Goal: Contribute content: Contribute content

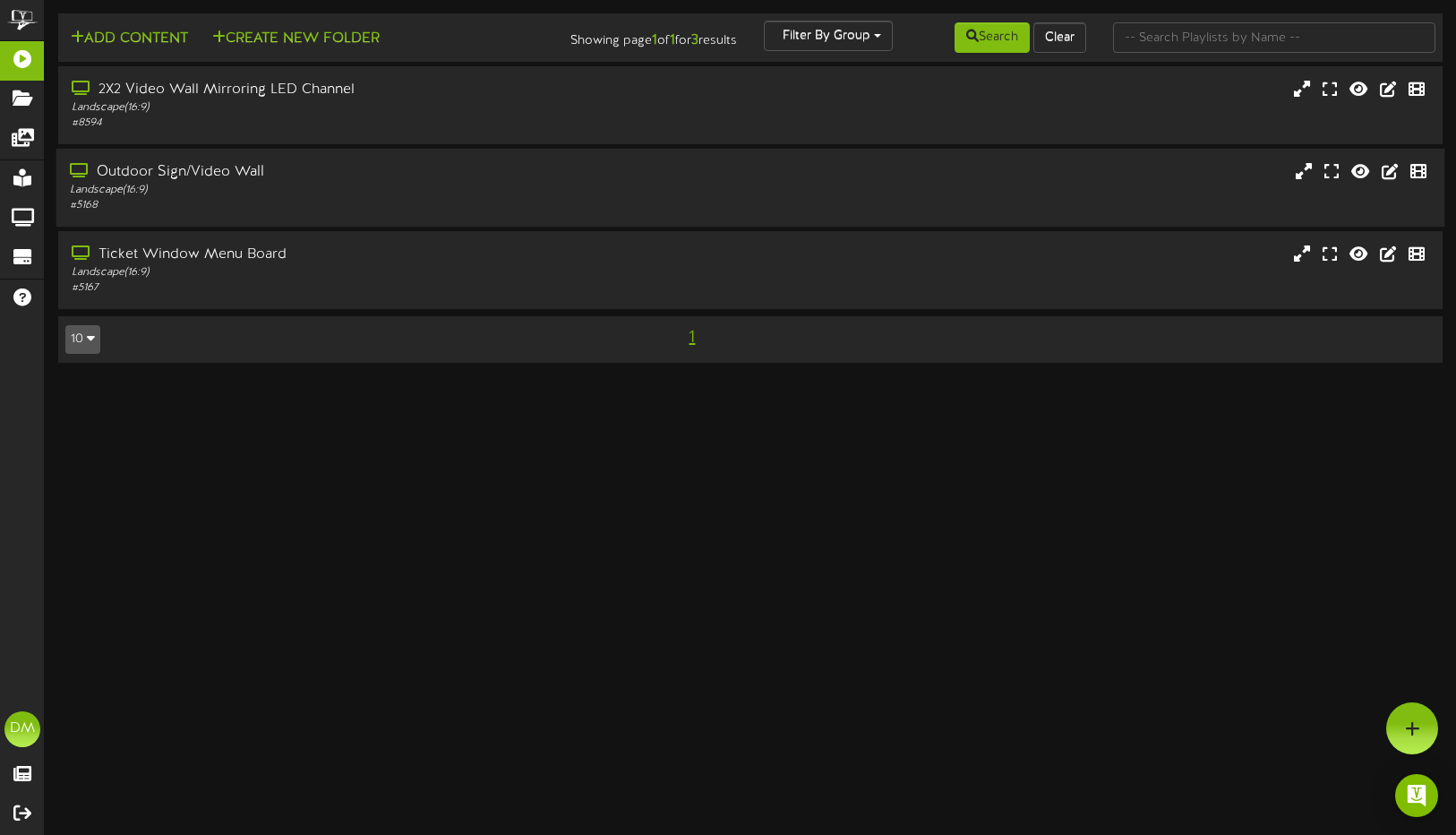
click at [534, 195] on div "Landscape ( 16:9 )" at bounding box center [346, 190] width 552 height 16
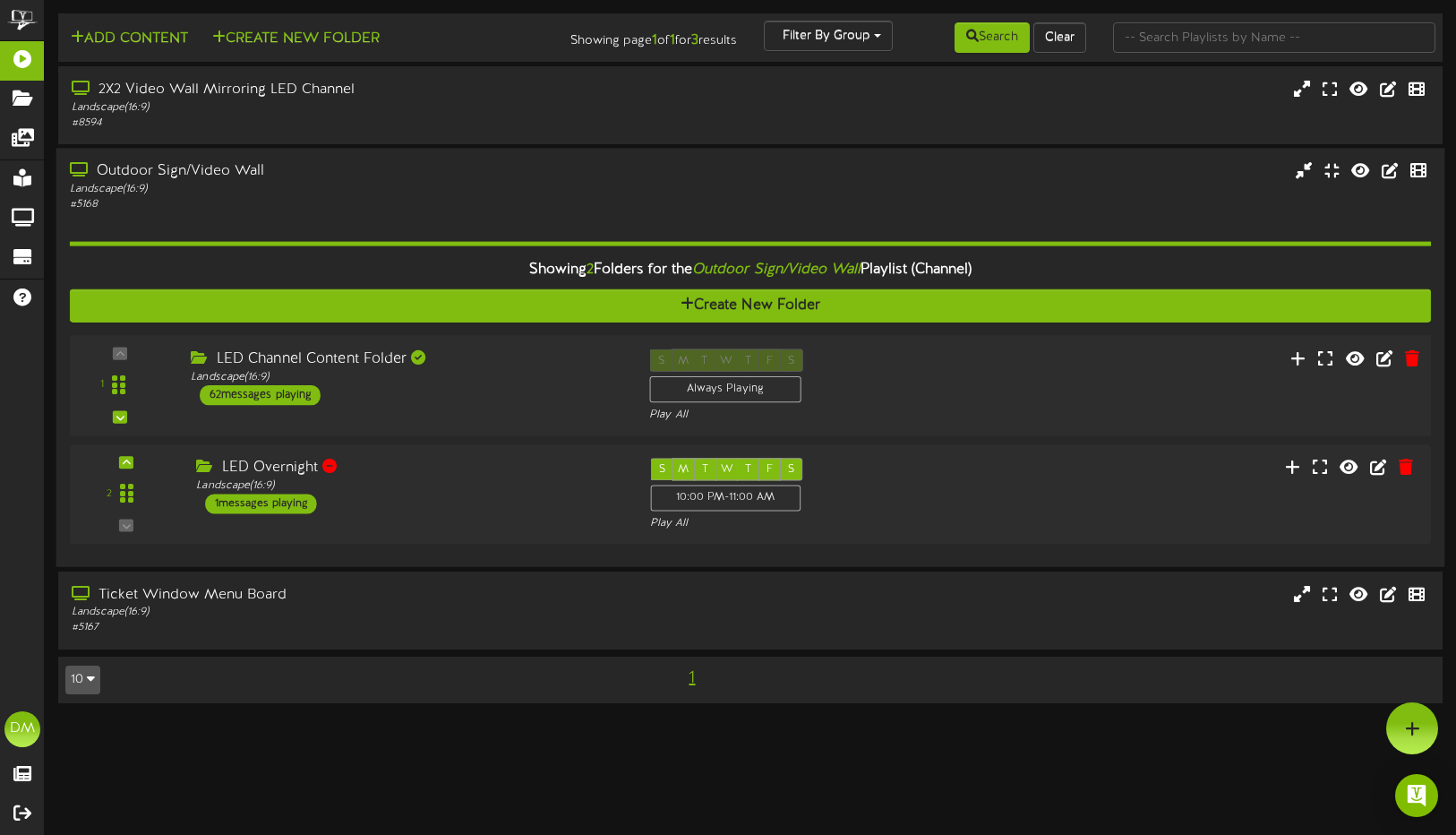
click at [435, 407] on div "1 ( 16:9" at bounding box center [750, 385] width 1376 height 73
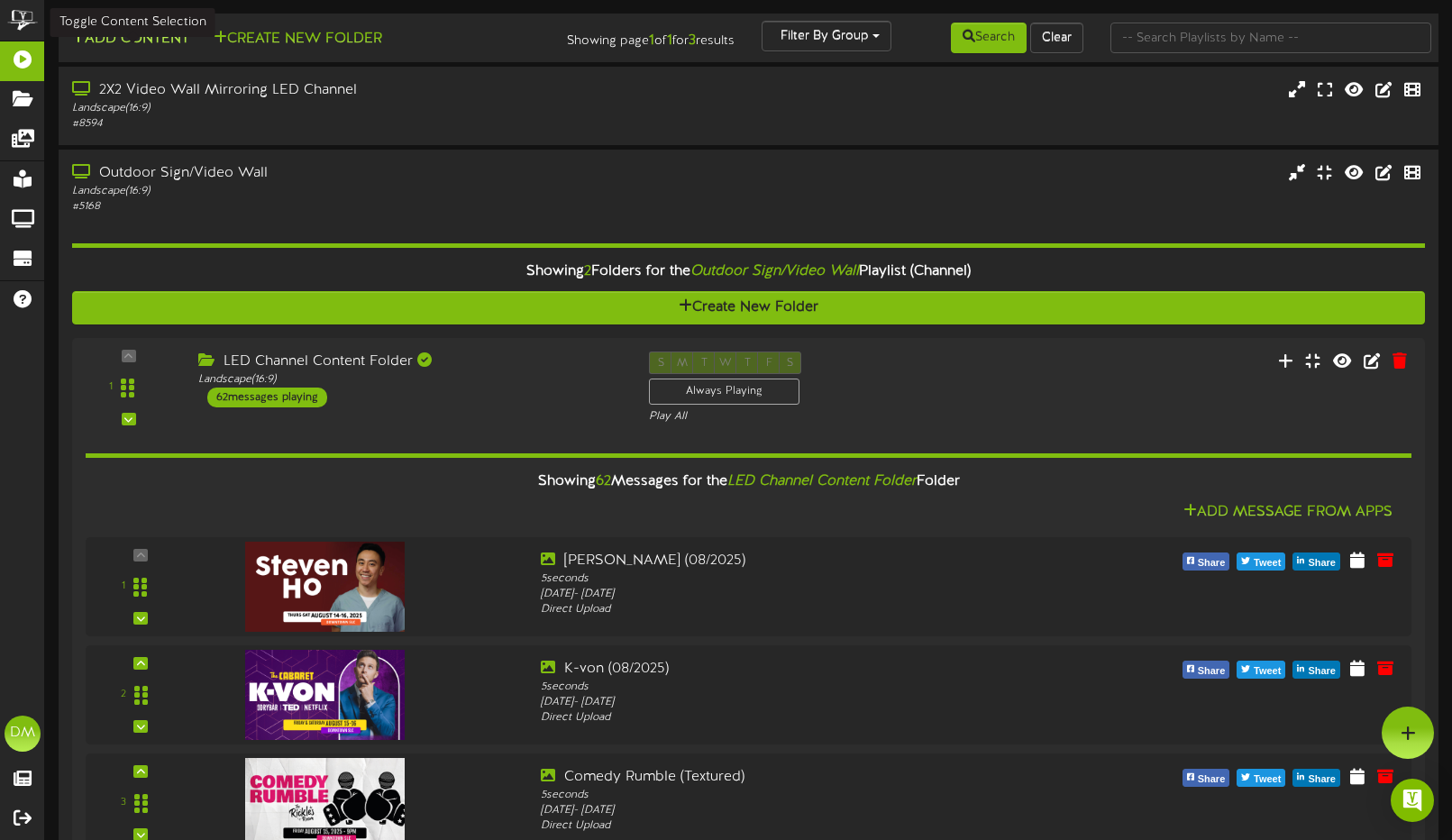
click at [99, 36] on button "Add Content" at bounding box center [129, 38] width 128 height 23
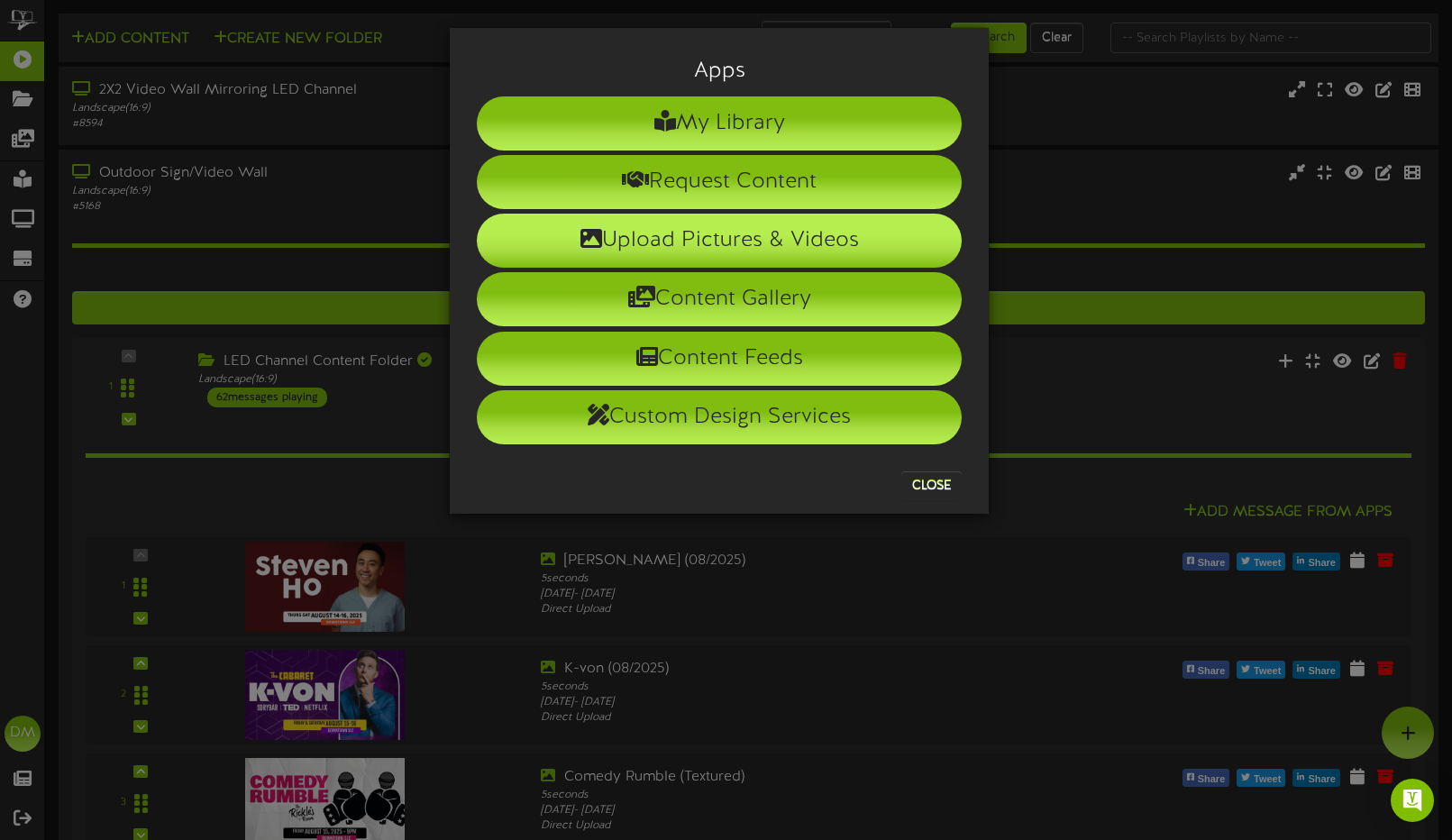
click at [699, 239] on li "Upload Pictures & Videos" at bounding box center [719, 240] width 484 height 54
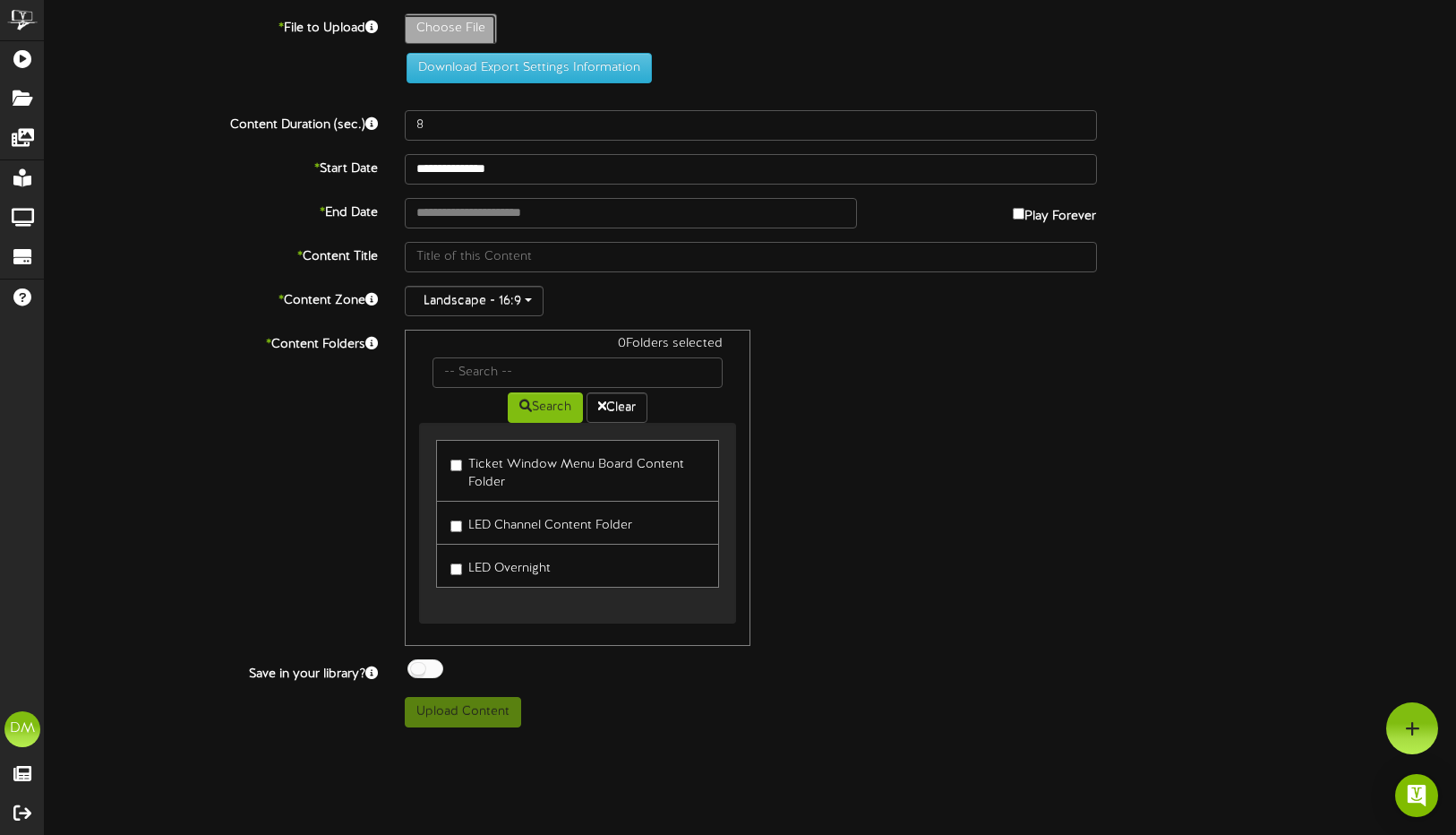
type input "**********"
type input "W-Billboard-DustinNickerson_SLC-022025"
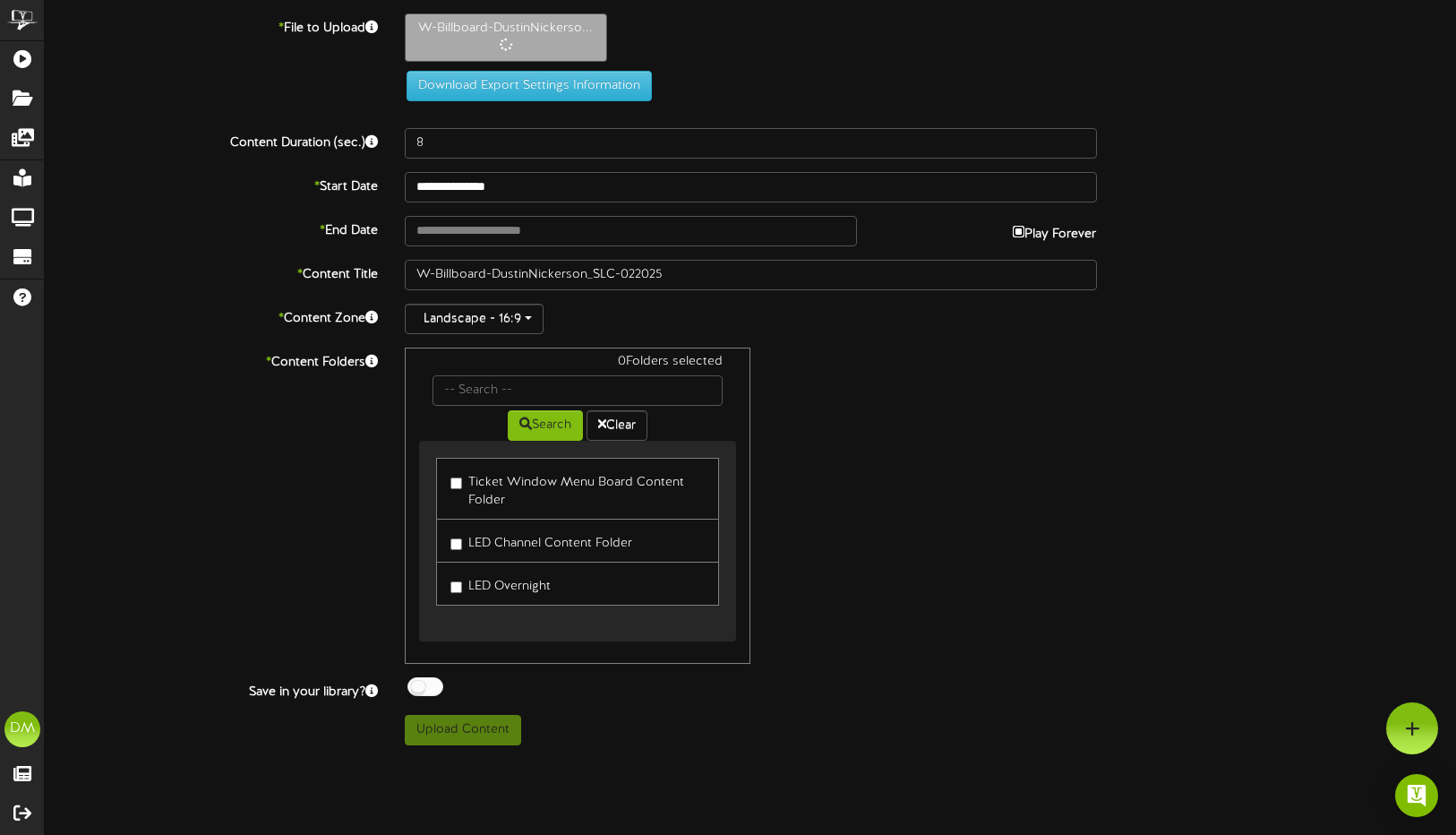
type input "**********"
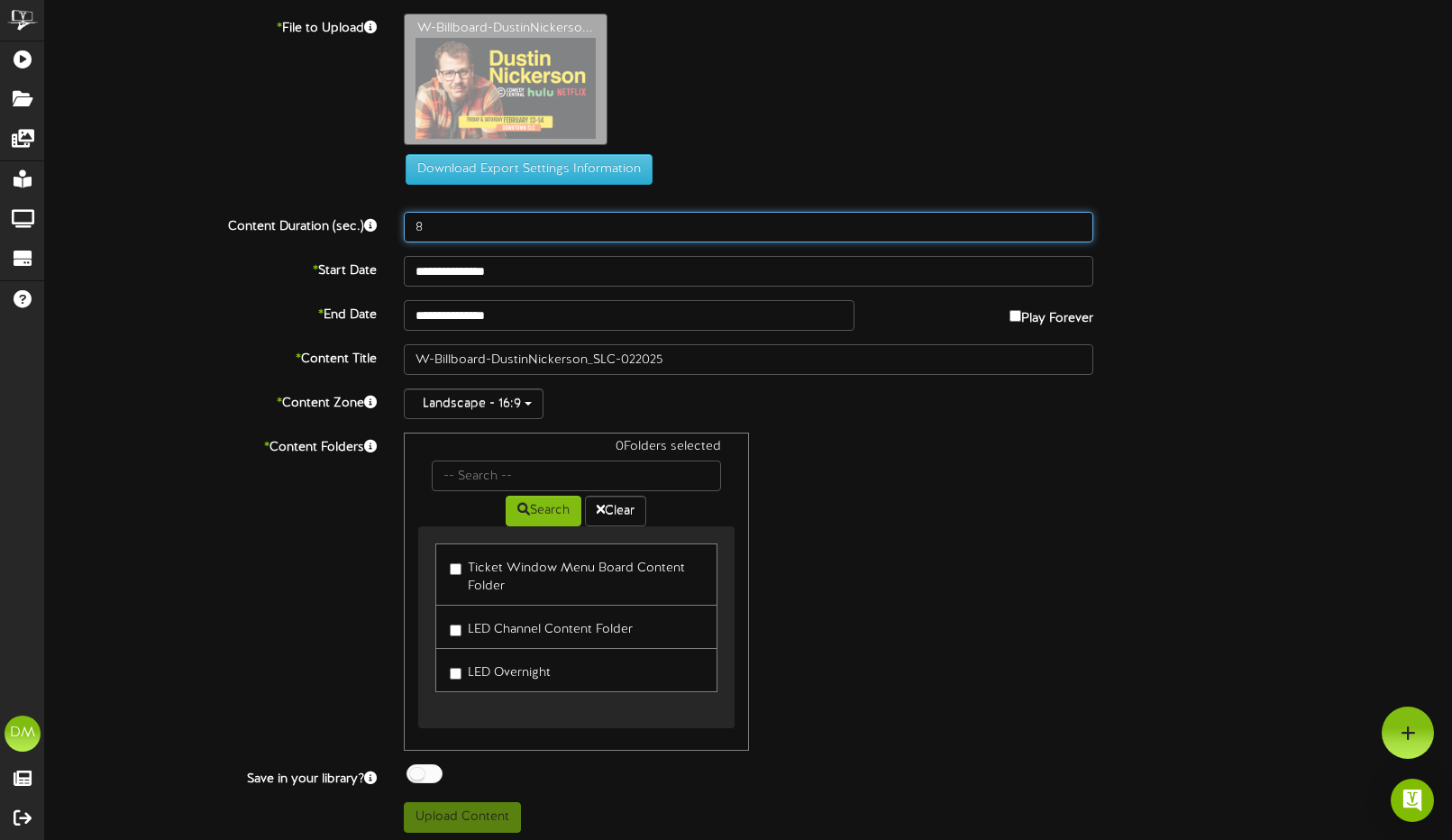
click at [784, 232] on input "8" at bounding box center [749, 226] width 690 height 30
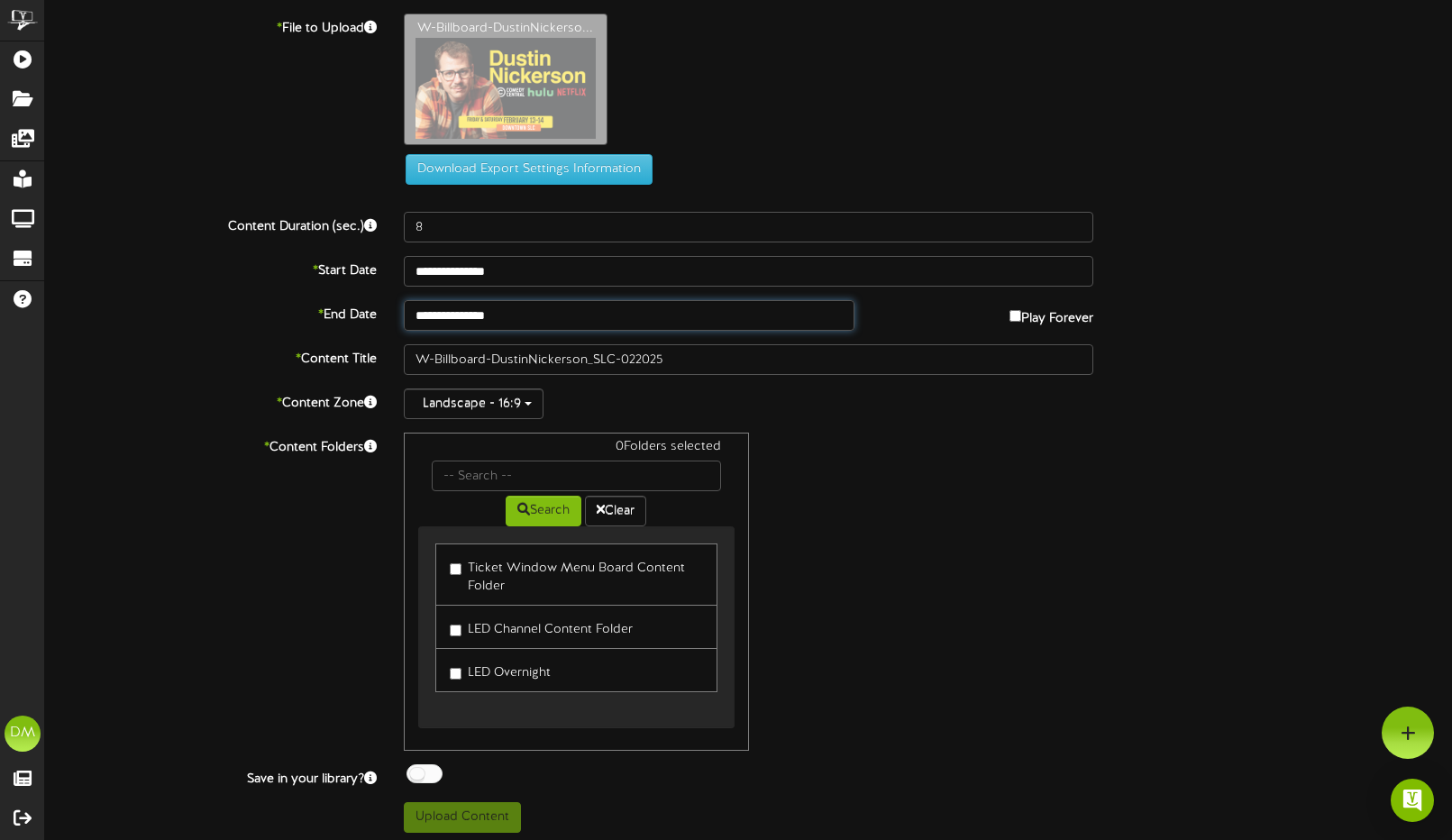
click at [750, 315] on input "**********" at bounding box center [629, 315] width 451 height 30
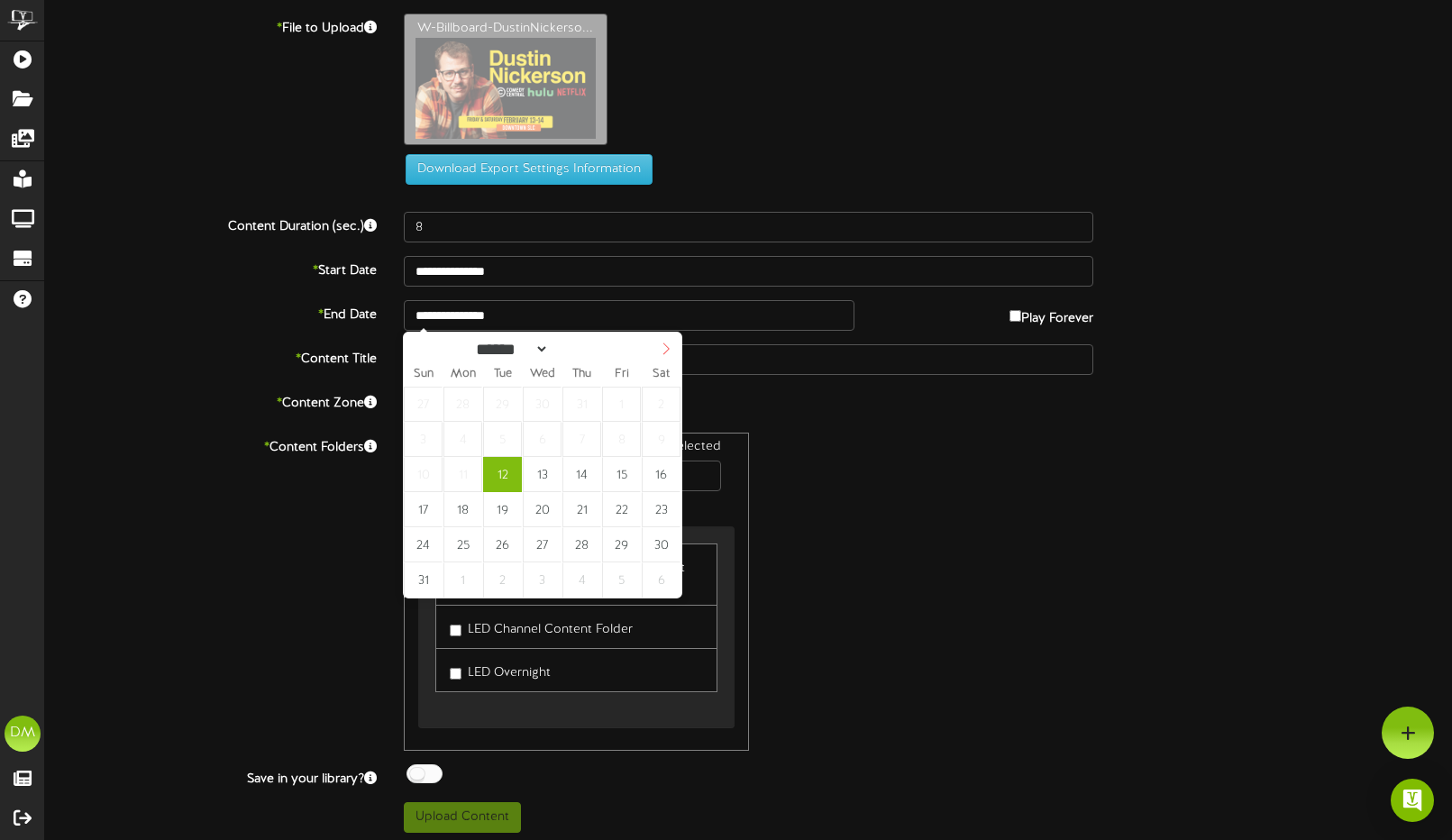
click at [673, 347] on span at bounding box center [666, 347] width 30 height 30
click at [673, 346] on span at bounding box center [666, 347] width 30 height 30
select select "**"
click at [673, 346] on span at bounding box center [666, 347] width 30 height 30
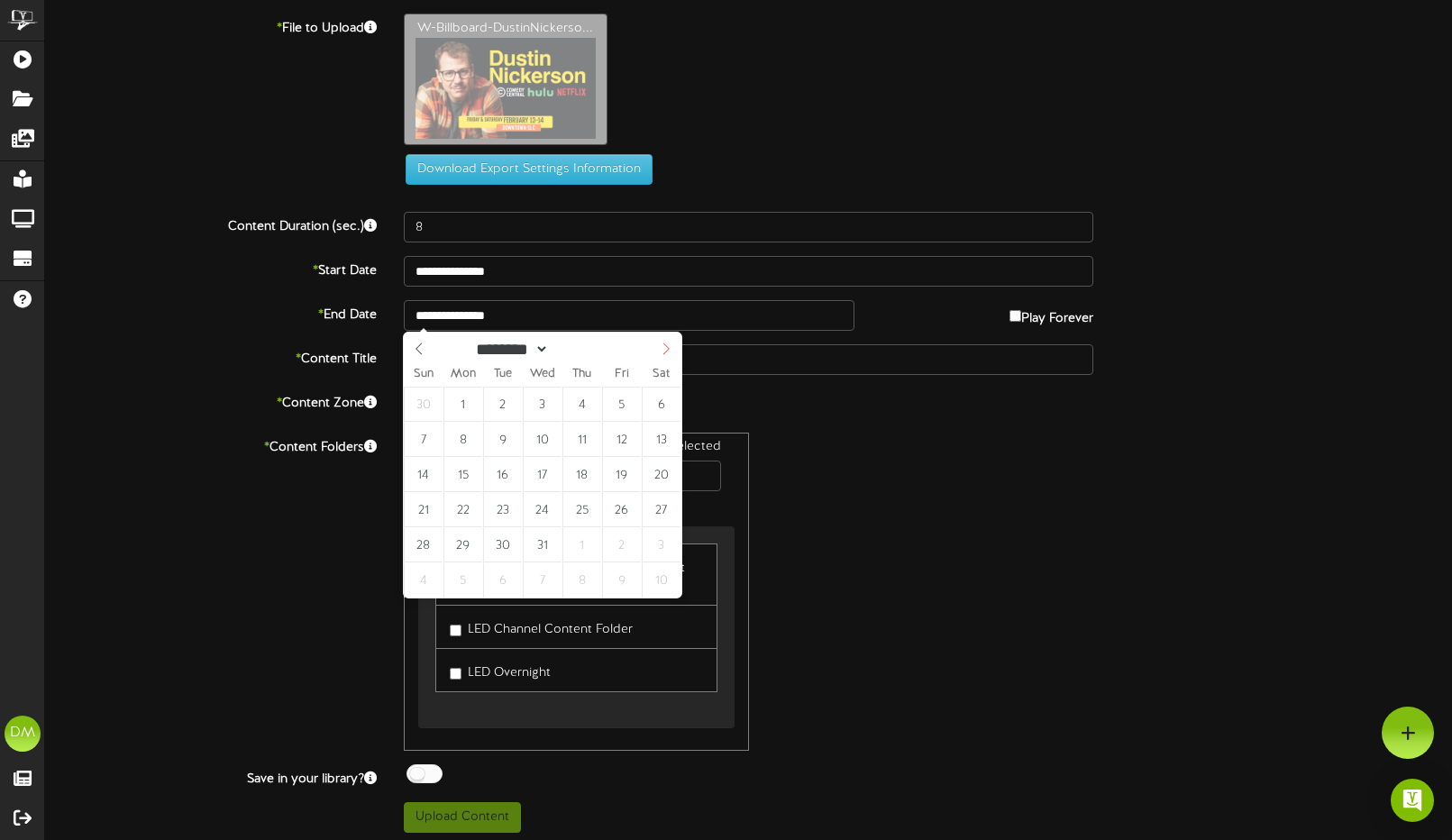
type input "****"
click at [673, 346] on span at bounding box center [666, 347] width 30 height 30
select select "*"
click at [673, 346] on span at bounding box center [666, 347] width 30 height 30
type input "**********"
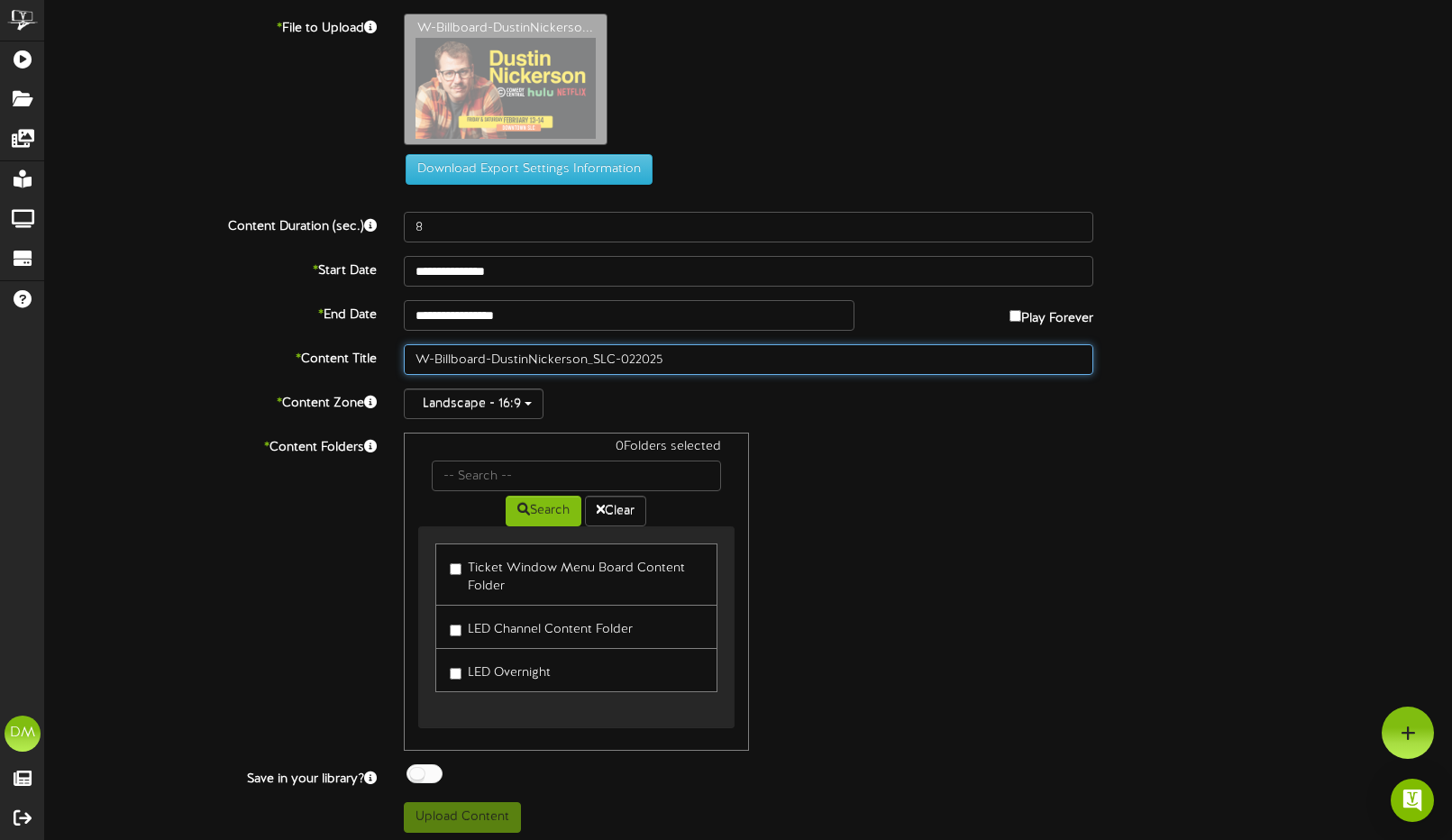
click at [493, 354] on input "W-Billboard-DustinNickerson_SLC-022025" at bounding box center [749, 359] width 690 height 30
drag, startPoint x: 492, startPoint y: 354, endPoint x: 269, endPoint y: 343, distance: 223.3
click at [269, 343] on div "**********" at bounding box center [748, 422] width 1407 height 818
click at [454, 357] on input "DustinNickerson_SLC-022025" at bounding box center [749, 359] width 690 height 30
drag, startPoint x: 516, startPoint y: 359, endPoint x: 546, endPoint y: 360, distance: 30.0
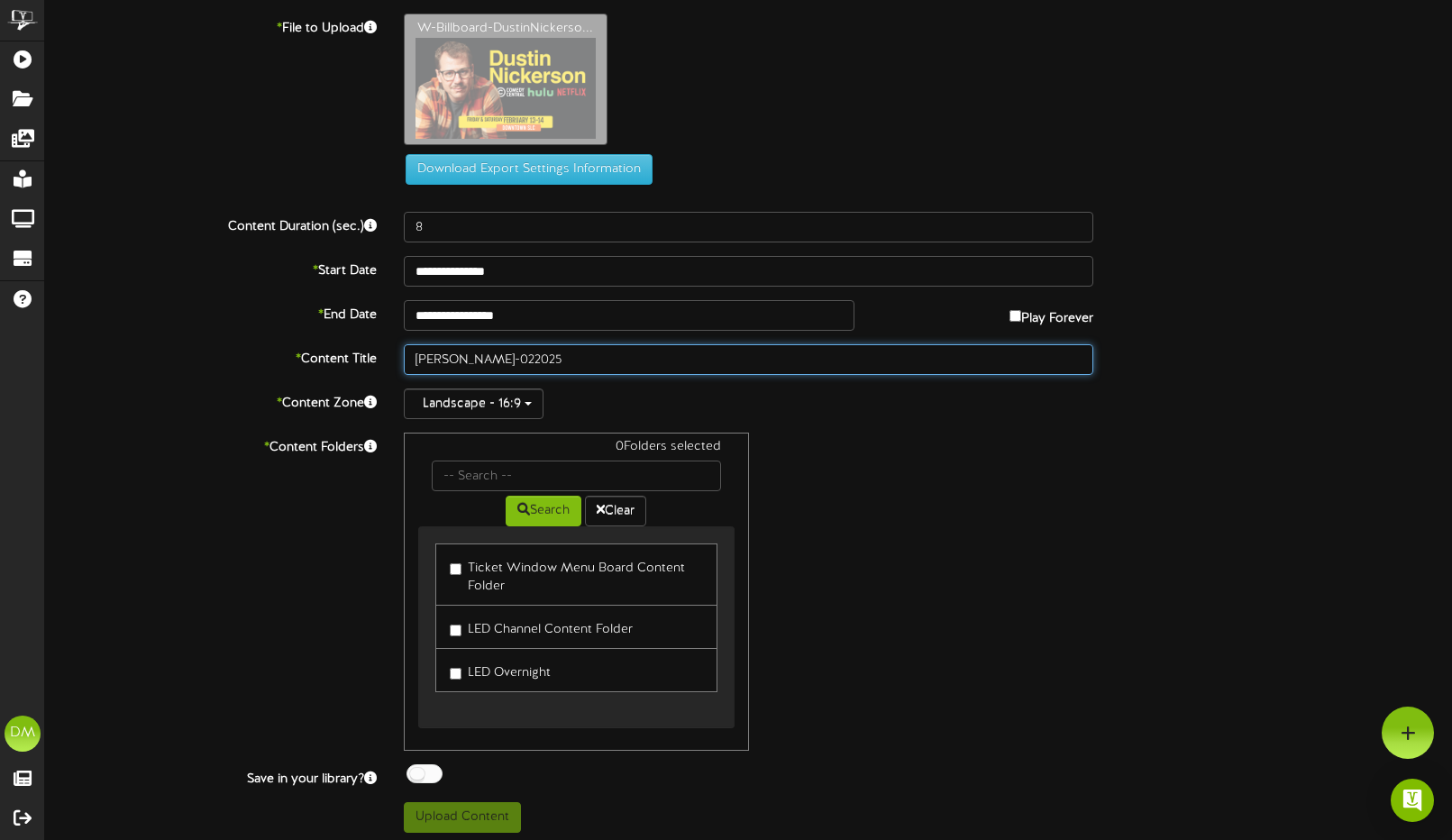
click at [546, 360] on input "[PERSON_NAME]-022025" at bounding box center [749, 359] width 690 height 30
type input "[PERSON_NAME] (02/2025)"
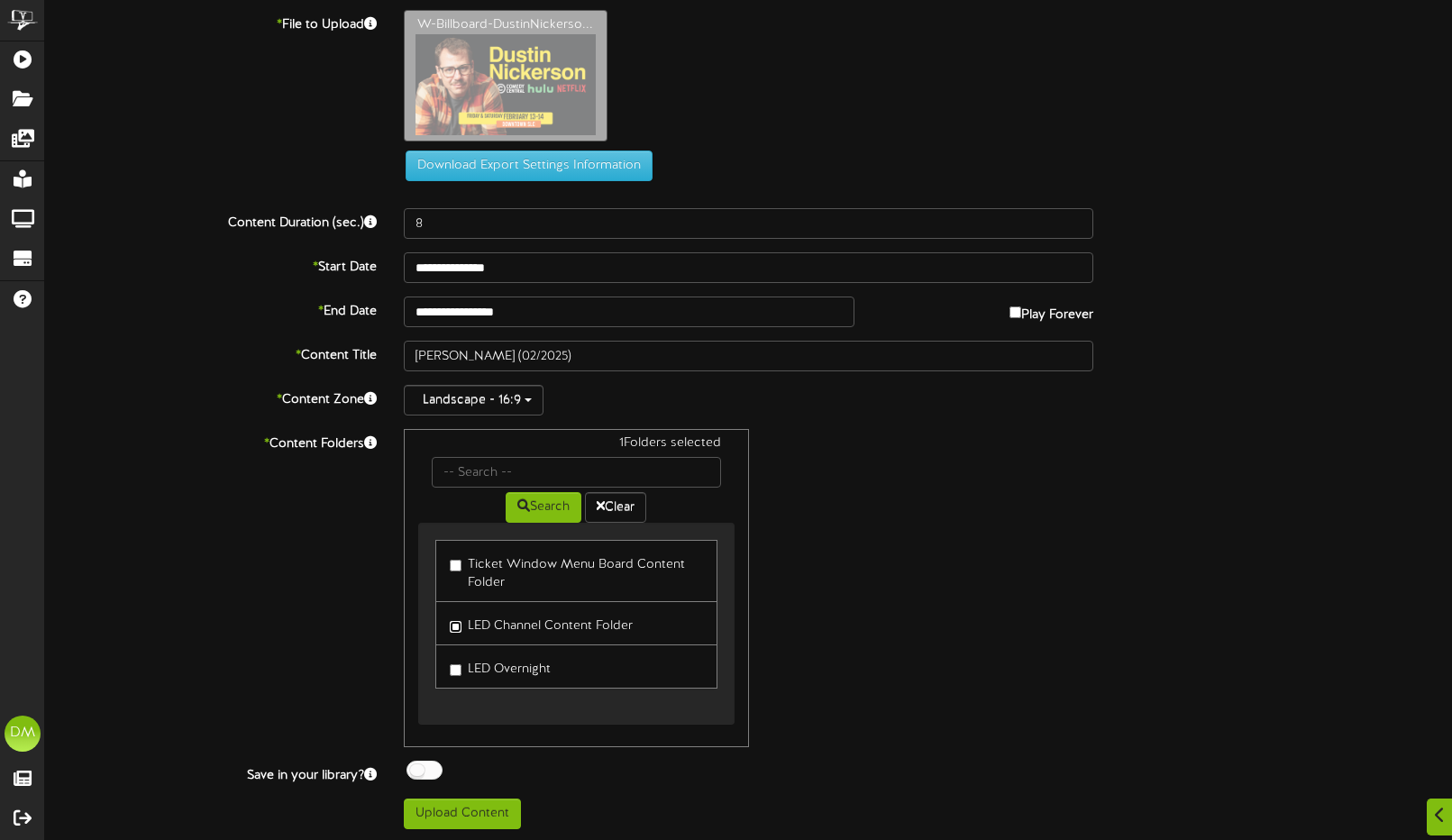
scroll to position [6, 0]
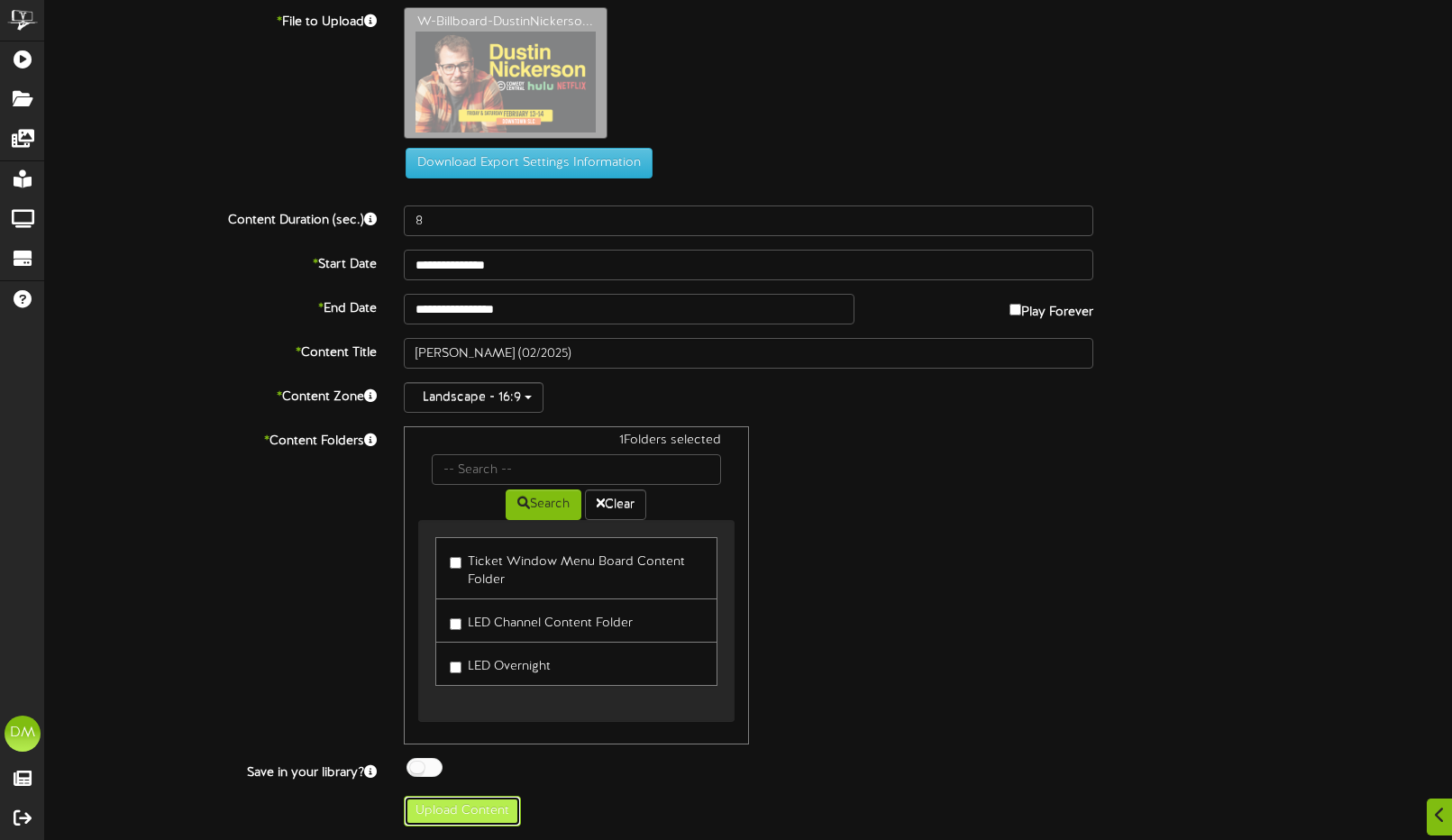
click at [472, 806] on button "Upload Content" at bounding box center [462, 810] width 117 height 30
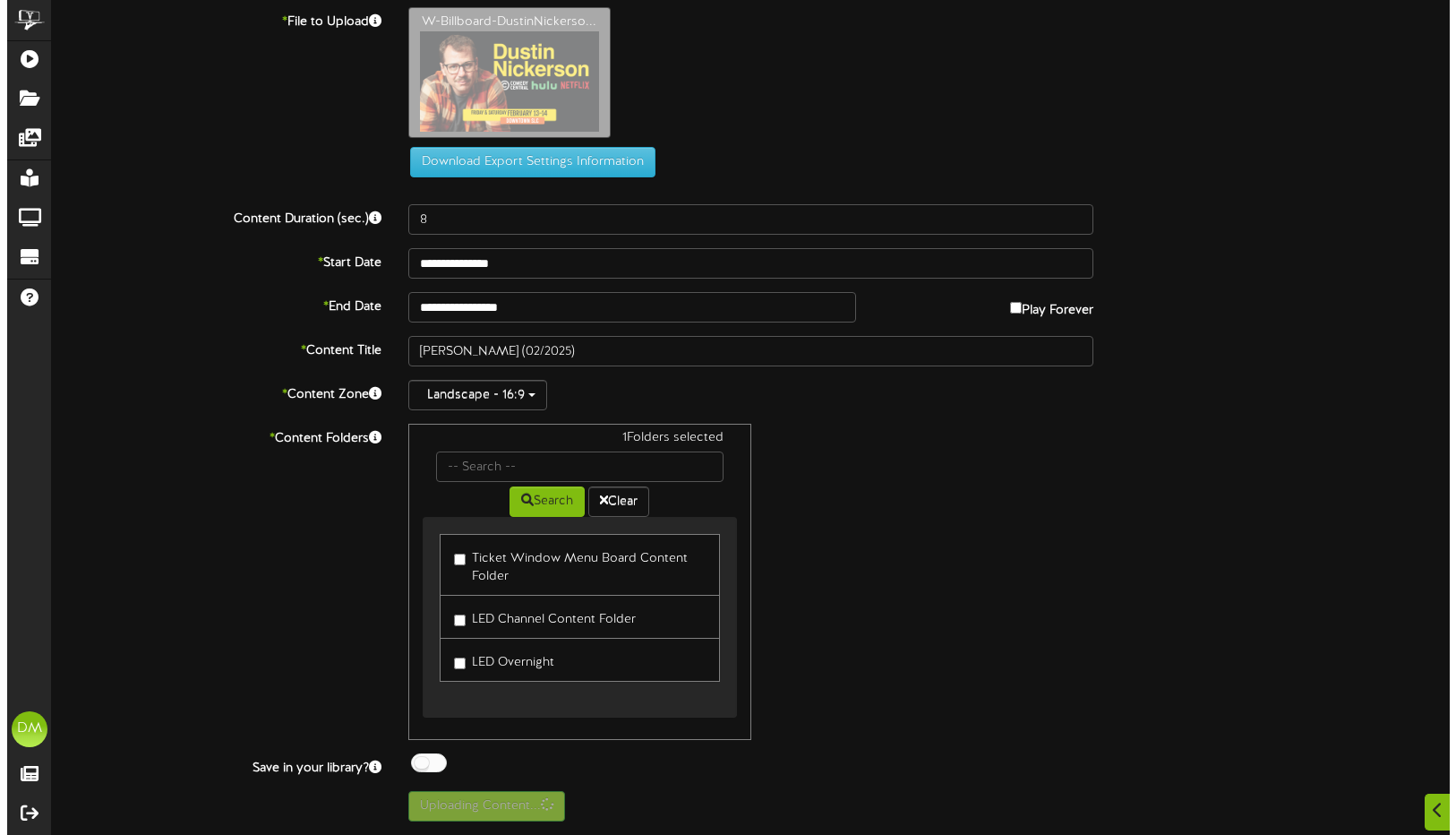
scroll to position [0, 0]
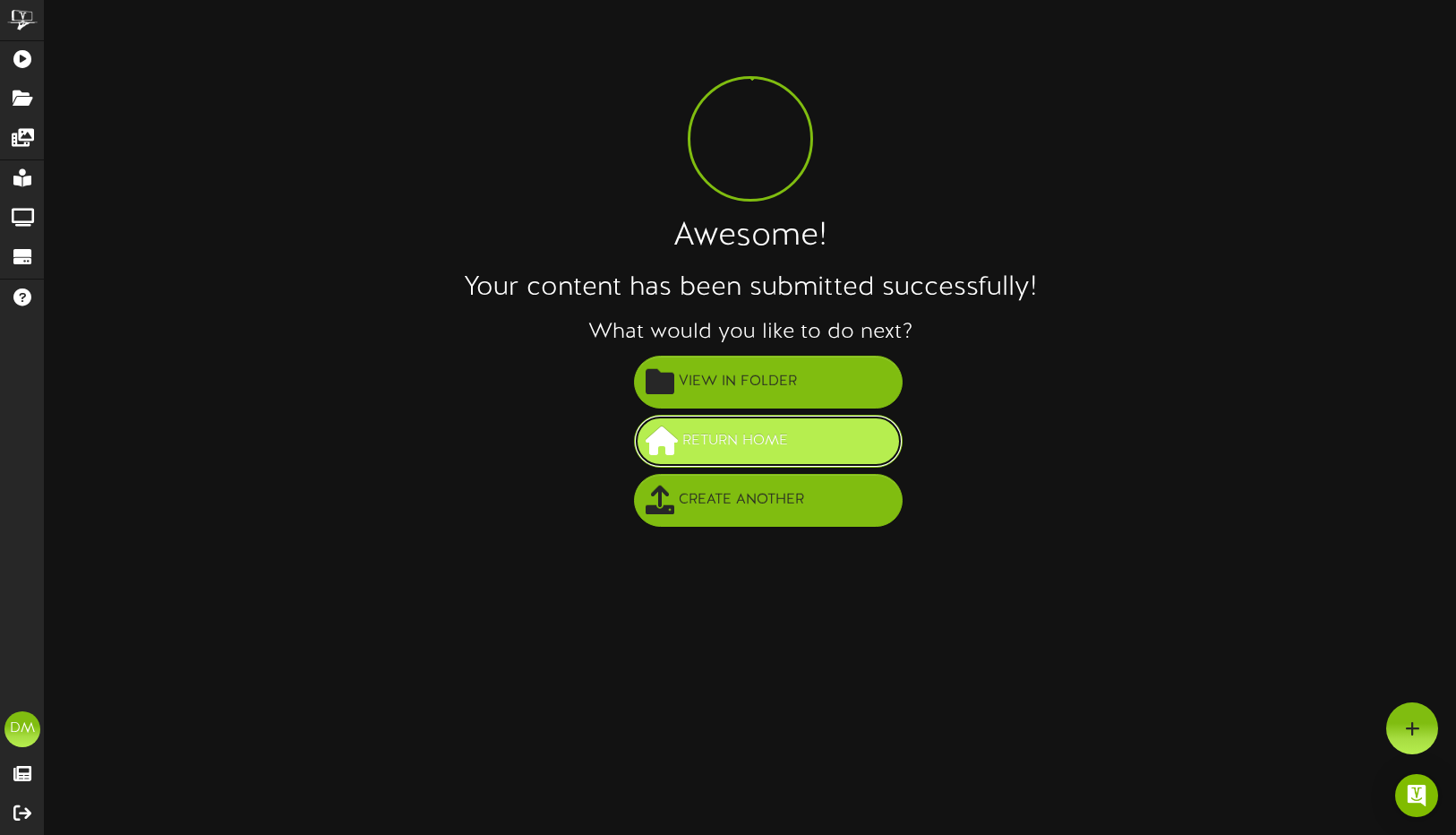
click at [765, 454] on span "Return Home" at bounding box center [736, 440] width 115 height 29
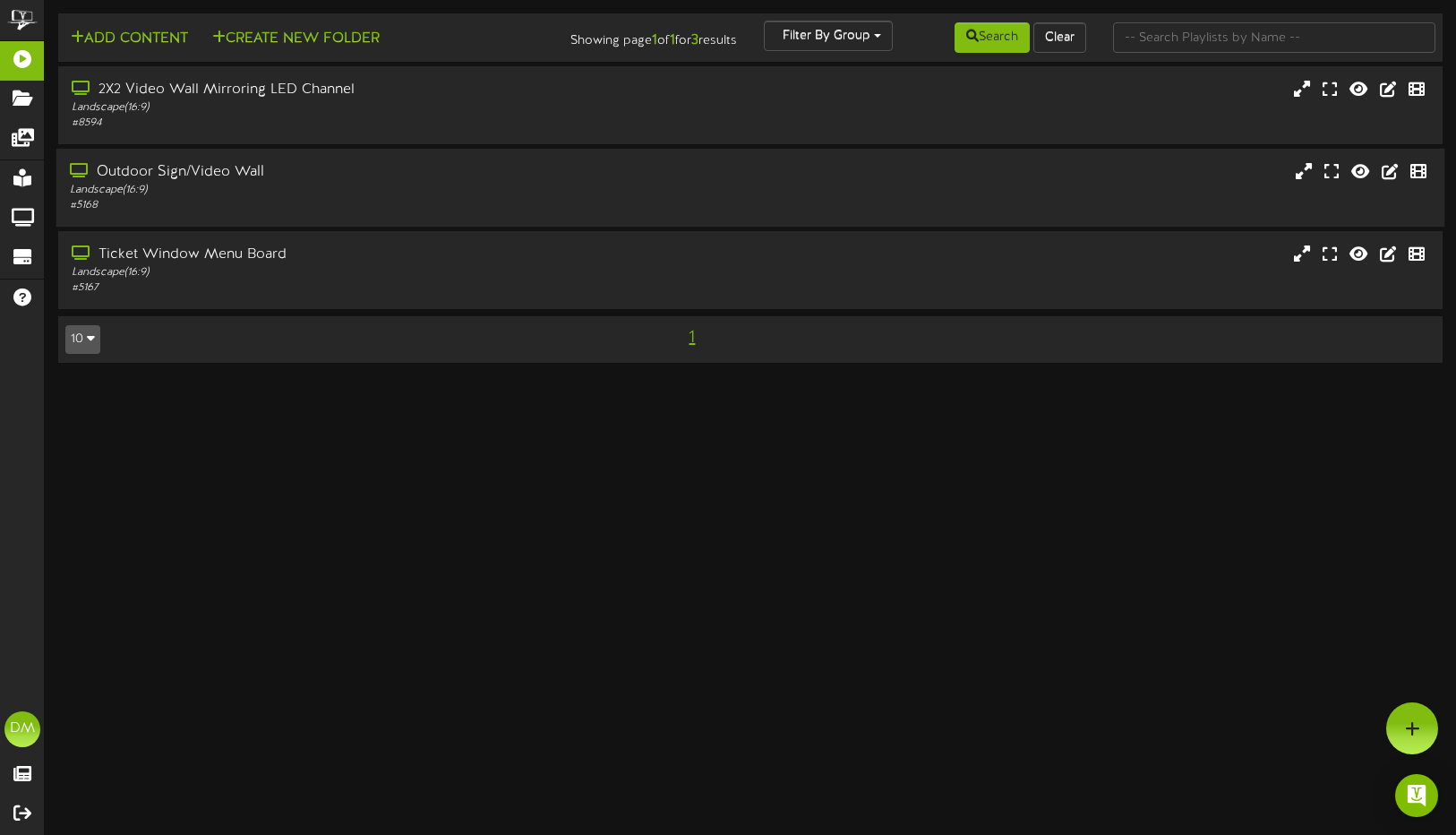
click at [311, 180] on div "Outdoor Sign/Video Wall" at bounding box center [346, 171] width 552 height 20
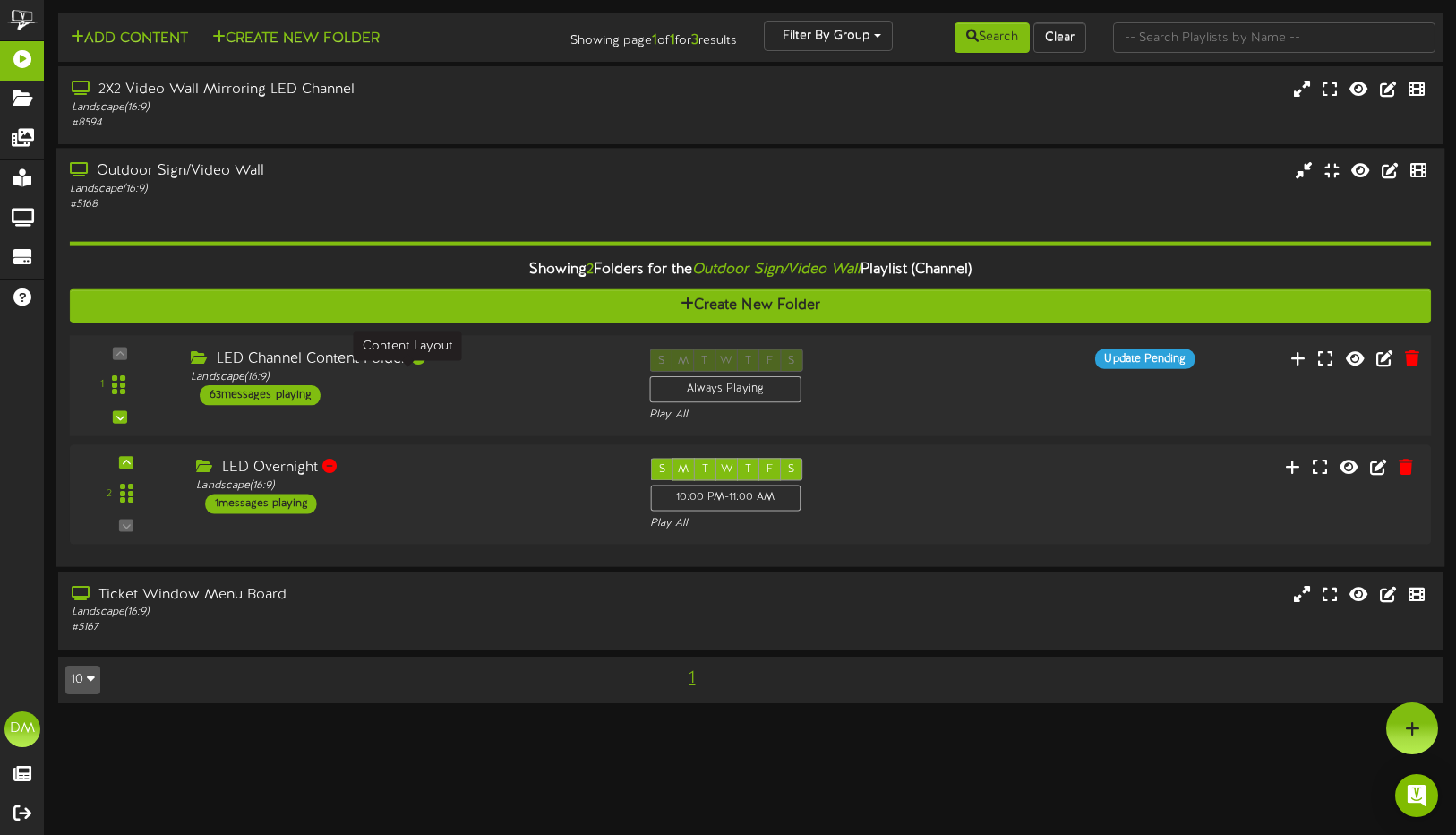
click at [378, 377] on div "Landscape ( 16:9 )" at bounding box center [406, 378] width 432 height 16
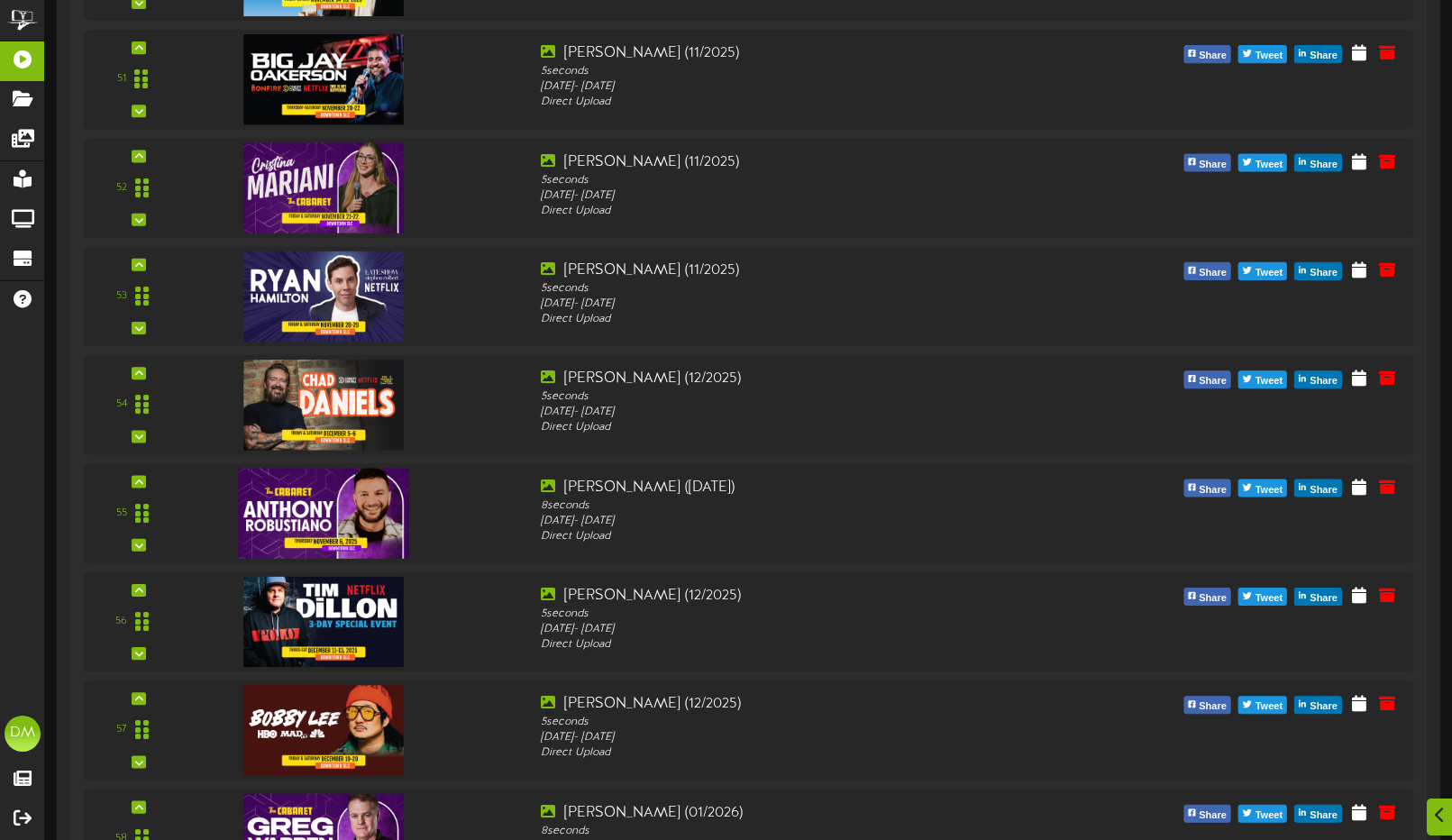
scroll to position [6807, 0]
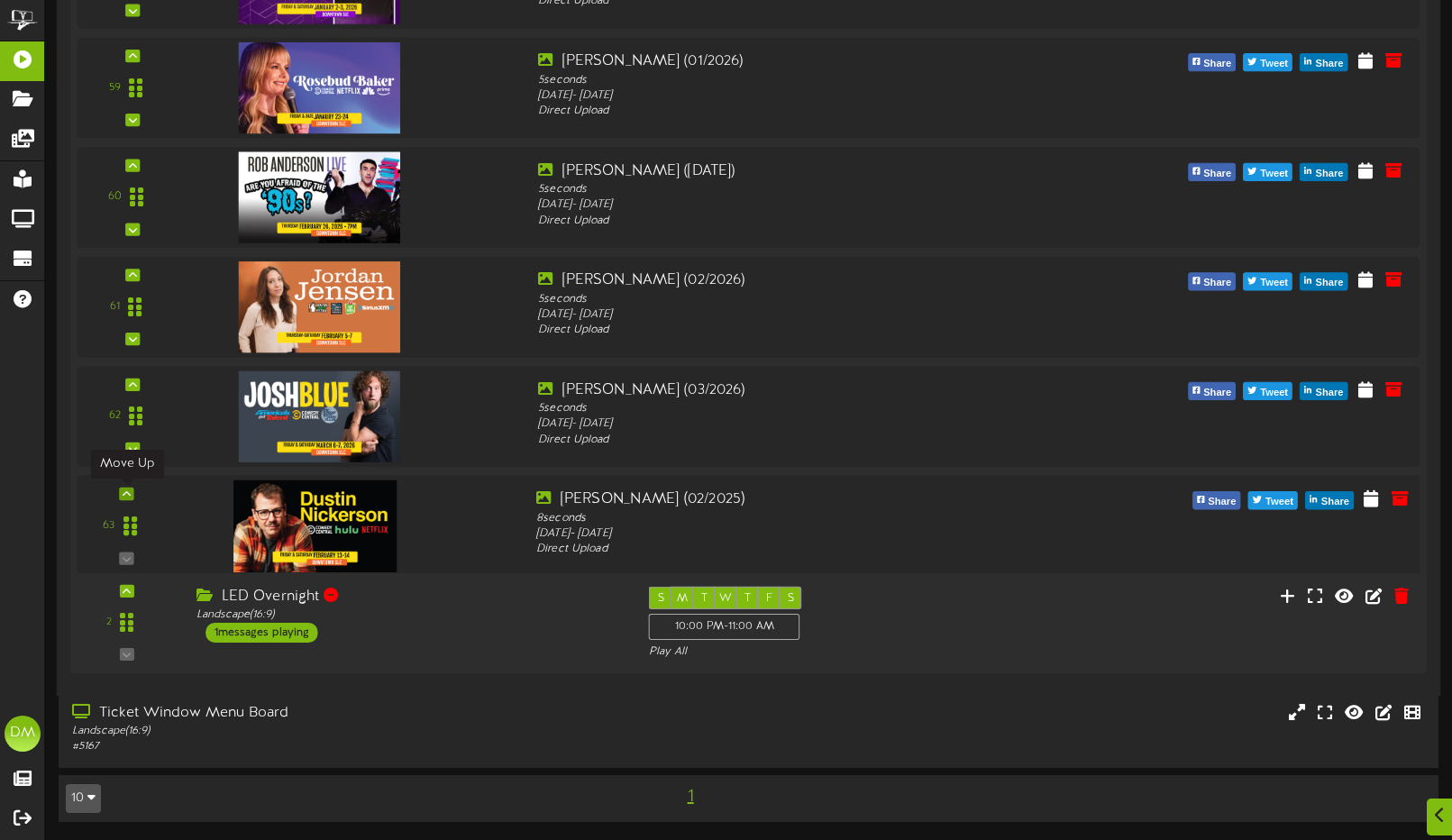
click at [123, 494] on icon at bounding box center [126, 493] width 8 height 9
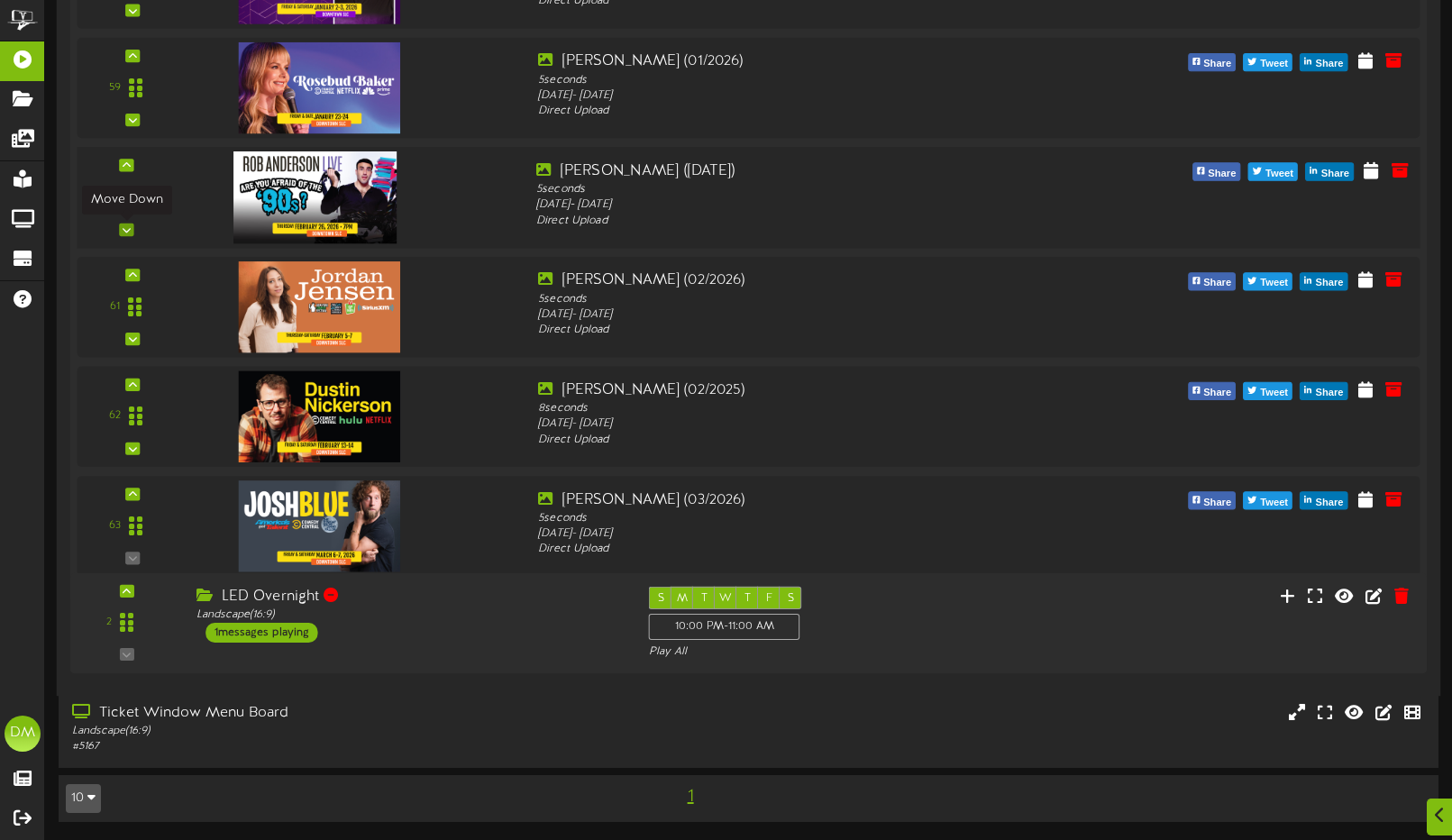
click at [129, 225] on icon at bounding box center [126, 229] width 8 height 9
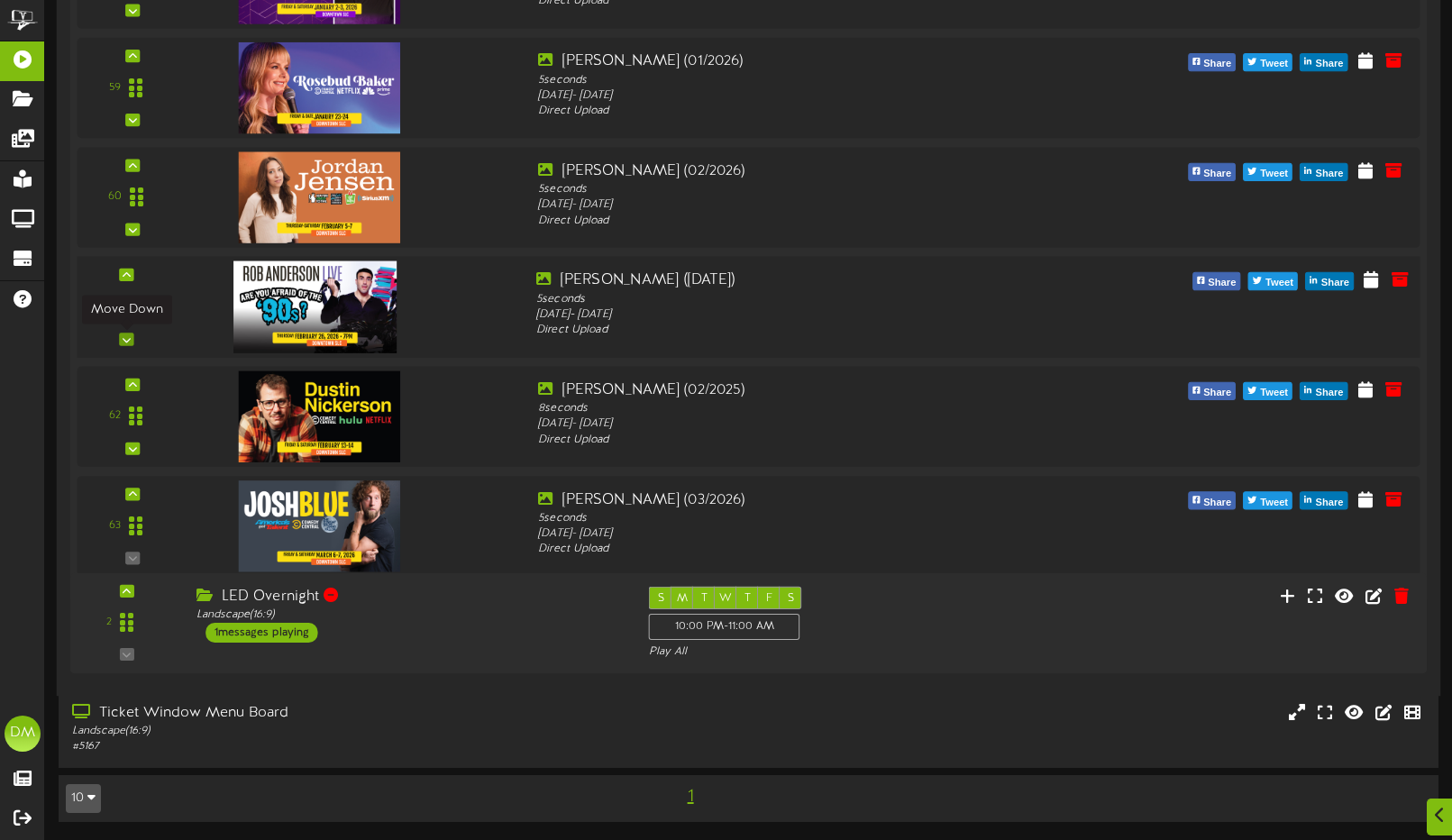
click at [127, 342] on icon at bounding box center [126, 338] width 8 height 9
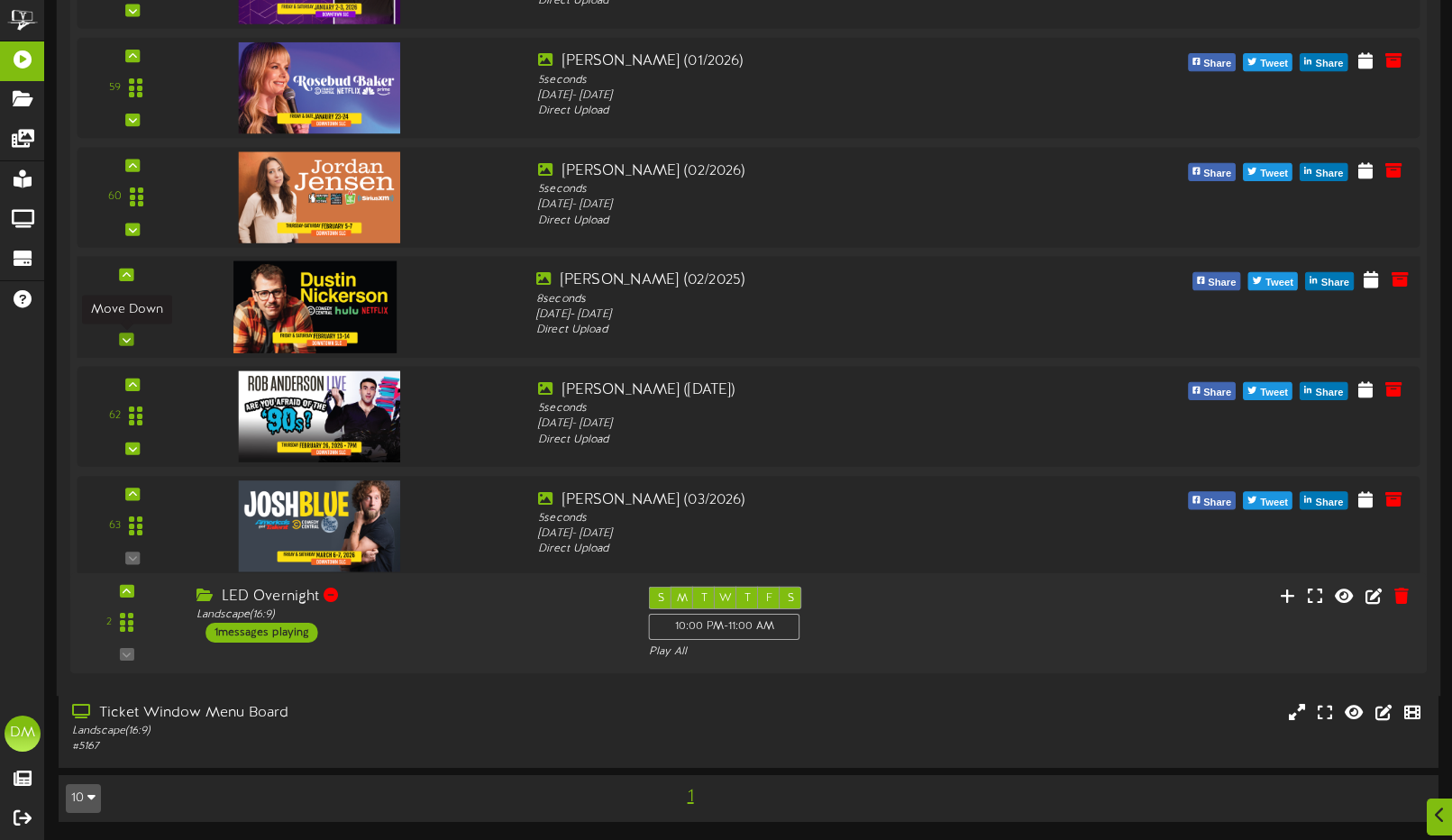
click at [125, 335] on icon at bounding box center [126, 338] width 8 height 9
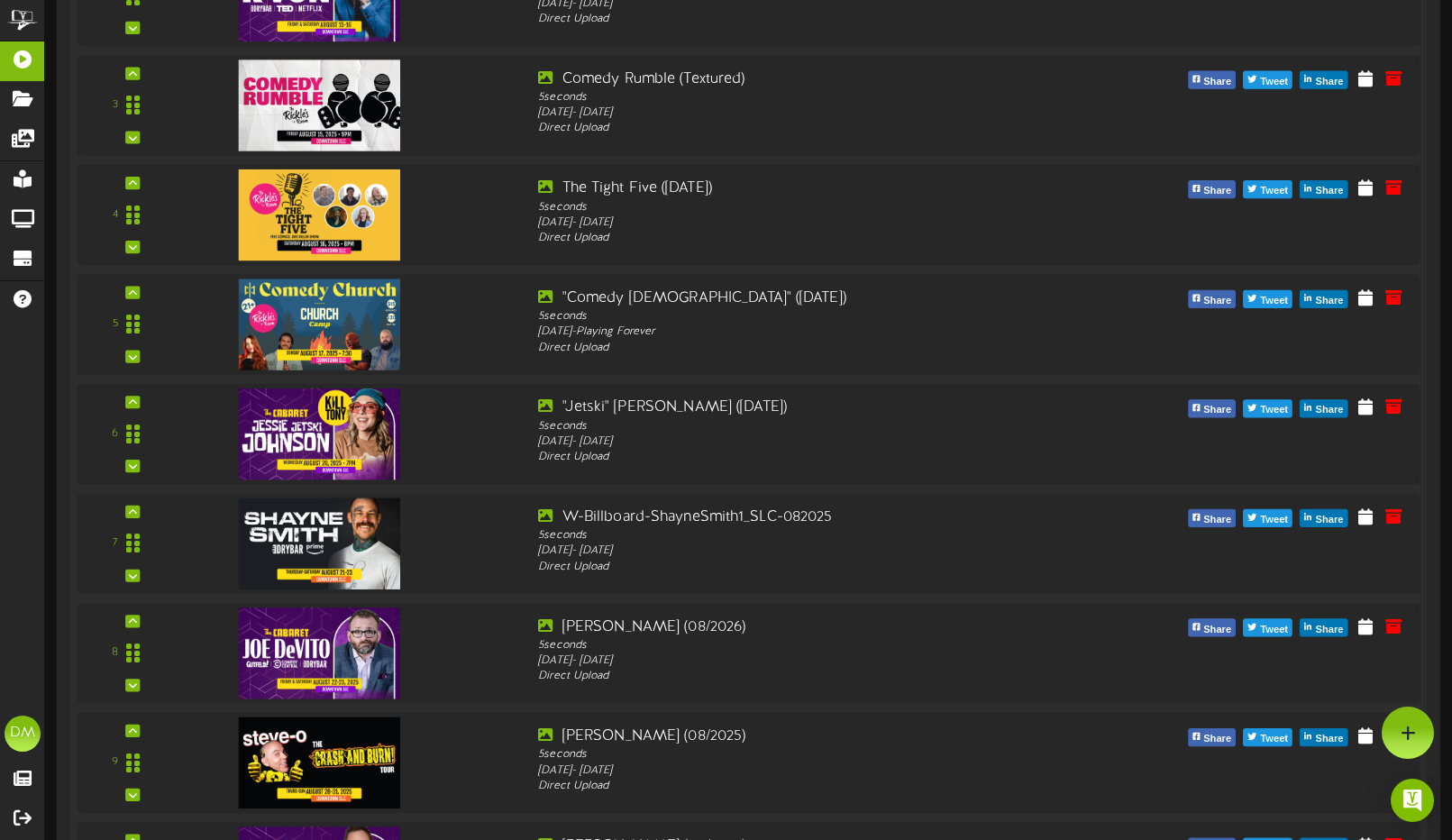
scroll to position [0, 0]
